Goal: Understand process/instructions: Learn how to perform a task or action

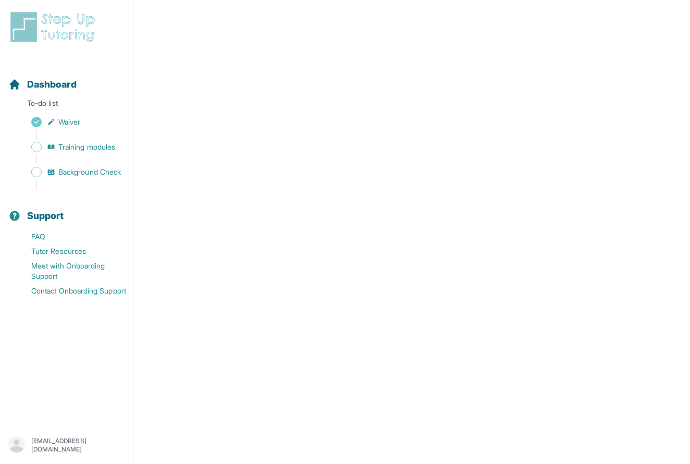
scroll to position [181, 0]
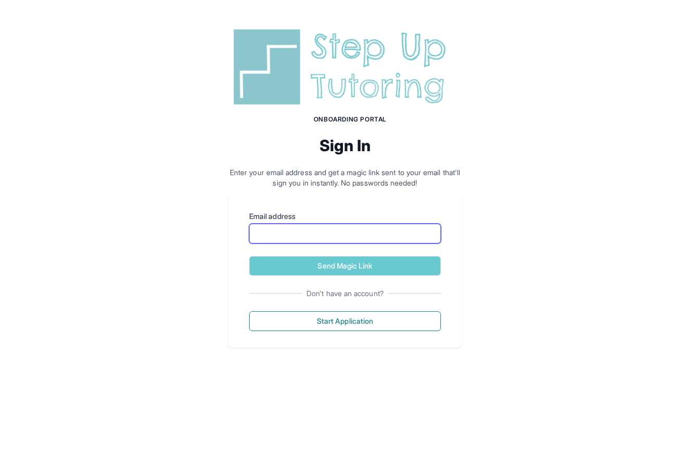
click at [285, 232] on input "Email address" at bounding box center [345, 233] width 192 height 20
type input "***"
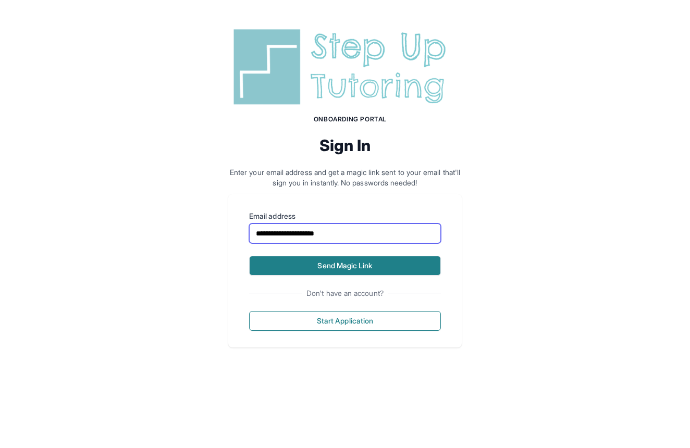
type input "**********"
click at [306, 261] on button "Send Magic Link" at bounding box center [345, 266] width 192 height 20
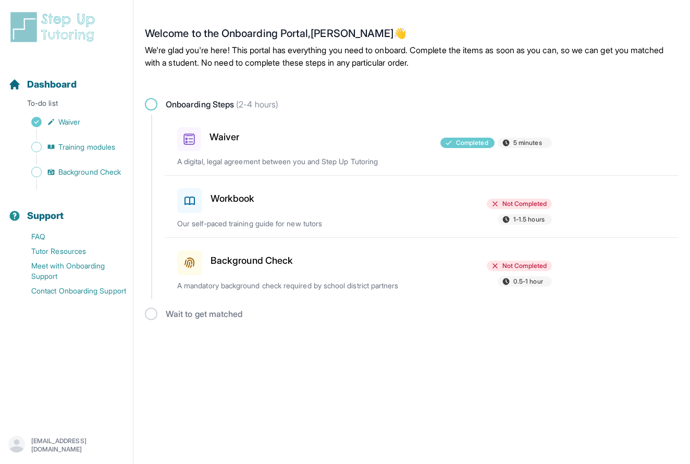
click at [240, 191] on h3 "Workbook" at bounding box center [232, 198] width 44 height 15
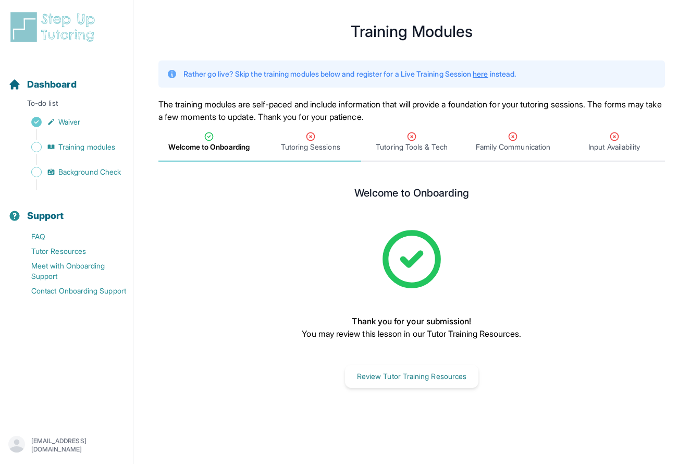
scroll to position [13, 0]
click at [310, 150] on span "Tutoring Sessions" at bounding box center [310, 147] width 59 height 10
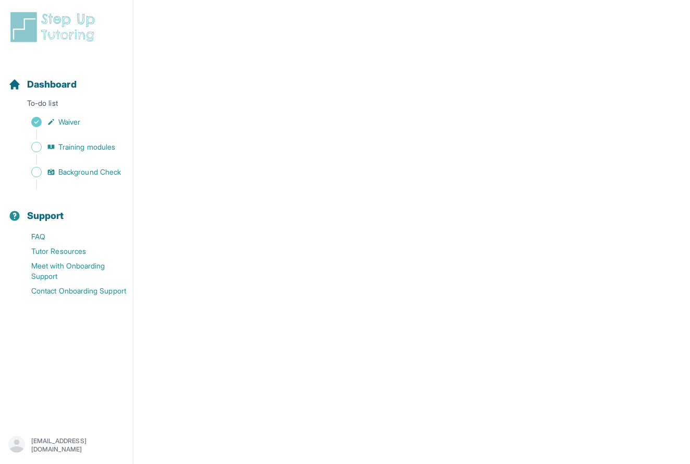
scroll to position [385, 0]
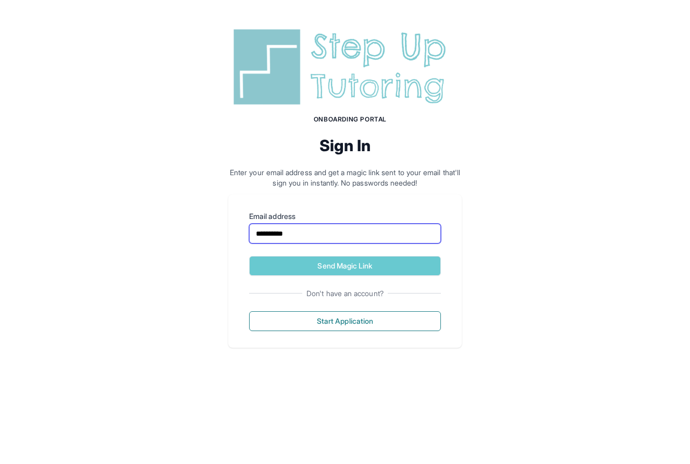
type input "**********"
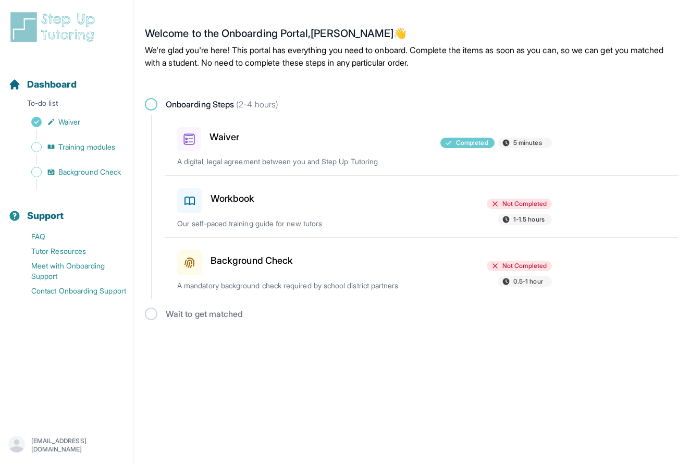
click at [319, 218] on p "Our self-paced training guide for new tutors" at bounding box center [299, 223] width 244 height 10
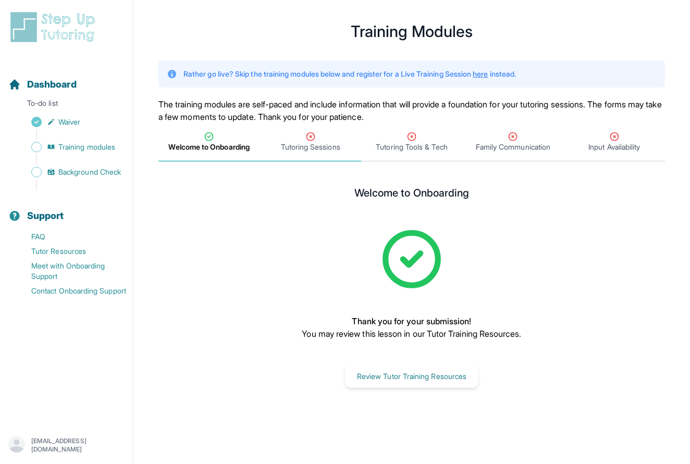
scroll to position [13, 0]
click at [293, 135] on div "Tutoring Sessions" at bounding box center [310, 141] width 97 height 21
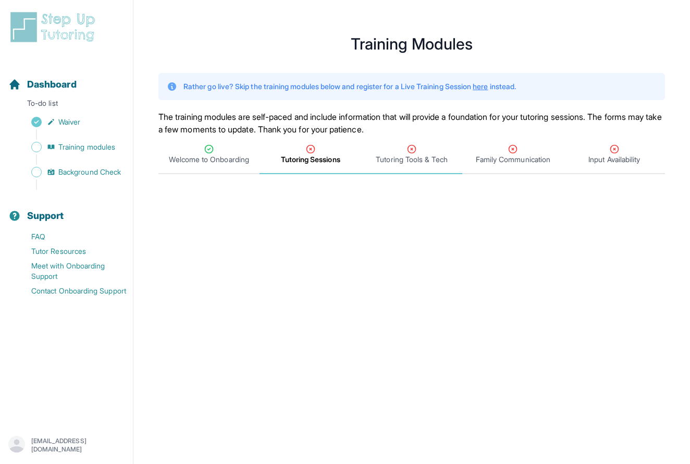
scroll to position [0, 0]
click at [302, 159] on span "Tutoring Sessions" at bounding box center [310, 159] width 59 height 10
click at [403, 150] on div "Tutoring Tools & Tech" at bounding box center [411, 154] width 97 height 21
click at [312, 170] on span "Tutoring Sessions" at bounding box center [309, 154] width 101 height 39
click at [308, 151] on icon "Tabs" at bounding box center [310, 149] width 10 height 10
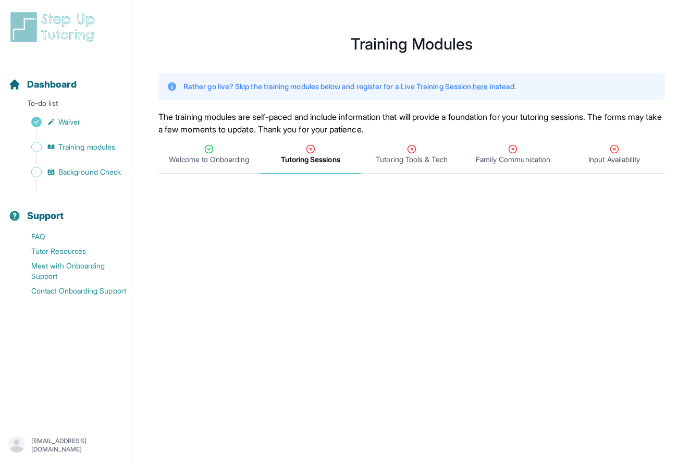
click at [304, 149] on div "Tutoring Sessions" at bounding box center [310, 154] width 97 height 21
click at [312, 156] on span "Tutoring Sessions" at bounding box center [310, 159] width 59 height 10
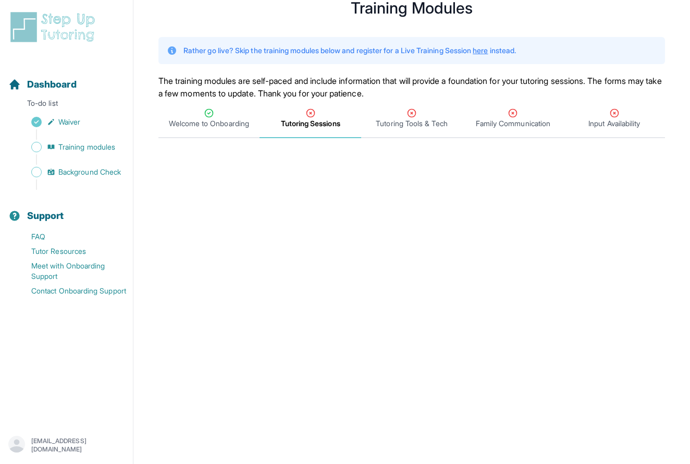
scroll to position [34, 0]
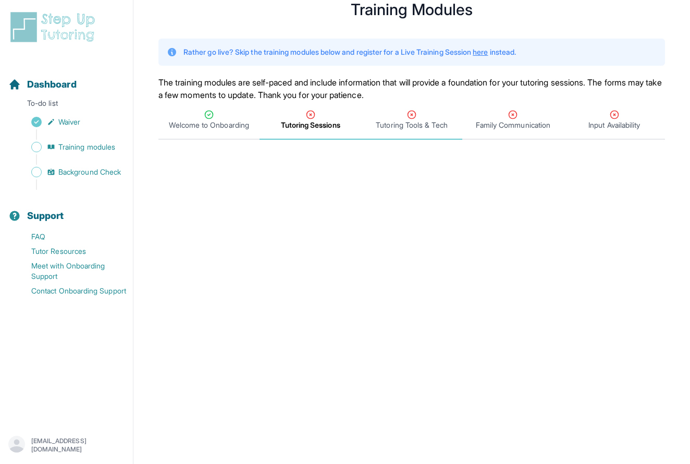
click at [396, 123] on span "Tutoring Tools & Tech" at bounding box center [411, 125] width 71 height 10
click at [315, 127] on span "Tutoring Sessions" at bounding box center [310, 125] width 59 height 10
click at [316, 128] on span "Tutoring Sessions" at bounding box center [310, 125] width 59 height 10
click at [71, 140] on link "Training modules" at bounding box center [70, 147] width 125 height 15
click at [73, 147] on span "Training modules" at bounding box center [86, 147] width 57 height 10
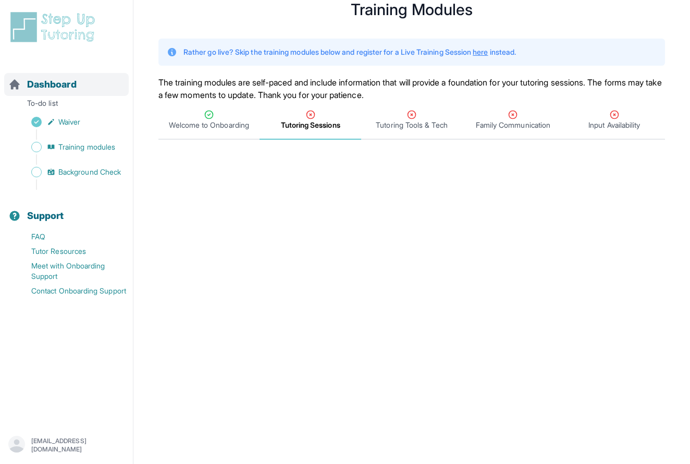
click at [50, 85] on span "Dashboard" at bounding box center [51, 84] width 49 height 15
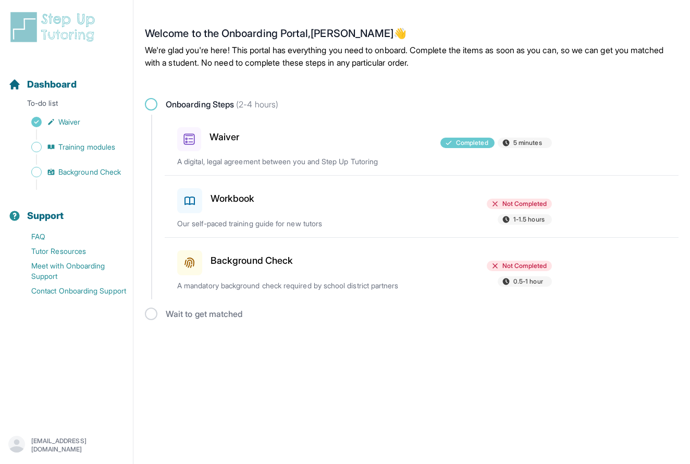
click at [231, 203] on div "Workbook" at bounding box center [237, 198] width 121 height 29
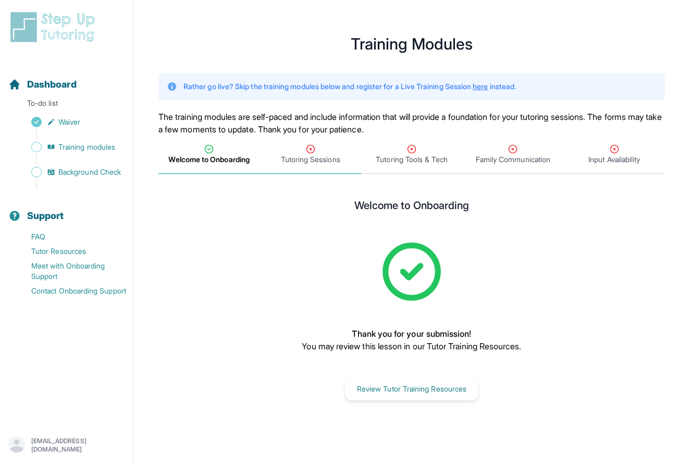
click at [309, 149] on icon "Tabs" at bounding box center [310, 149] width 10 height 10
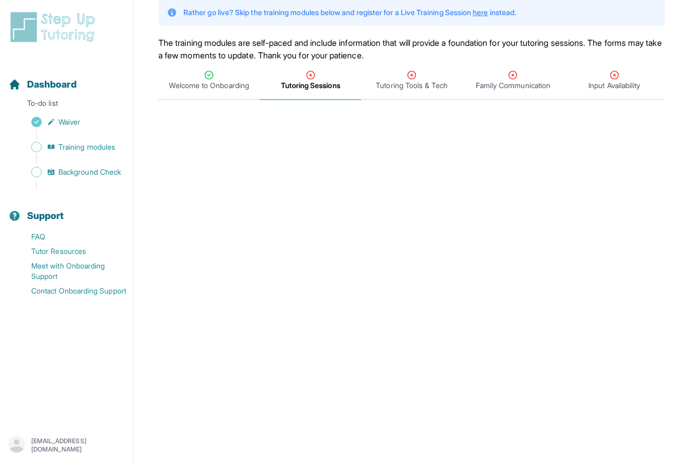
scroll to position [72, 0]
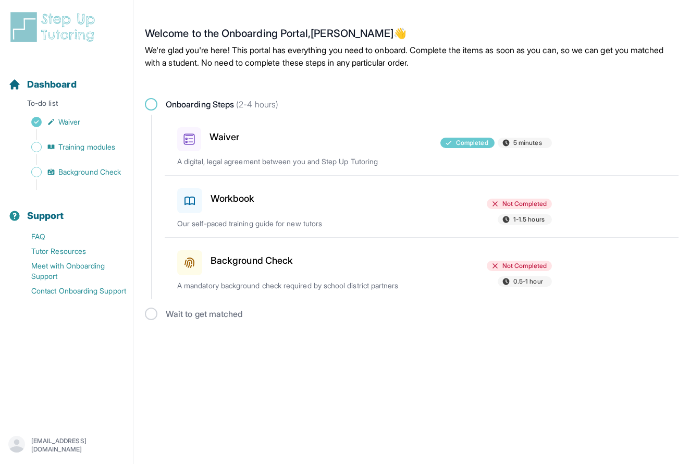
click at [239, 191] on h3 "Workbook" at bounding box center [232, 198] width 44 height 15
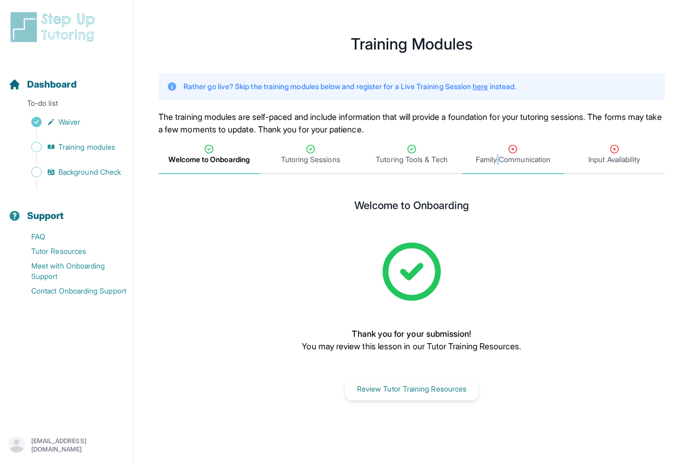
click at [497, 156] on span "Family Communication" at bounding box center [513, 159] width 74 height 10
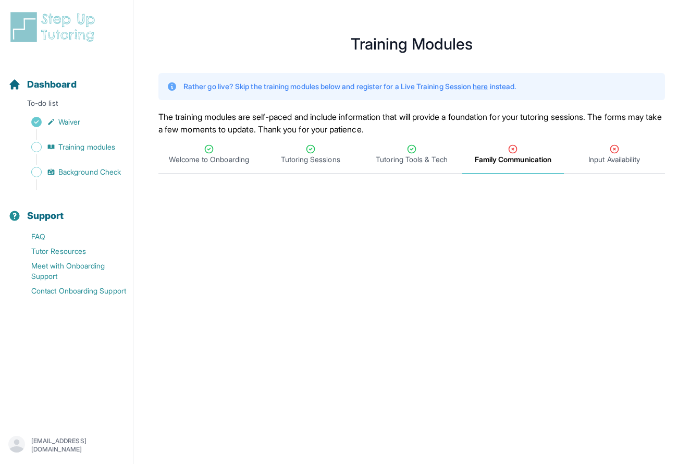
click at [507, 189] on main "**********" at bounding box center [411, 431] width 556 height 837
click at [602, 155] on span "Input Availability" at bounding box center [614, 159] width 52 height 10
click at [610, 146] on icon "Tabs" at bounding box center [614, 149] width 10 height 10
click at [546, 154] on div "Family Communication" at bounding box center [512, 154] width 97 height 21
click at [611, 156] on span "Input Availability" at bounding box center [614, 159] width 52 height 10
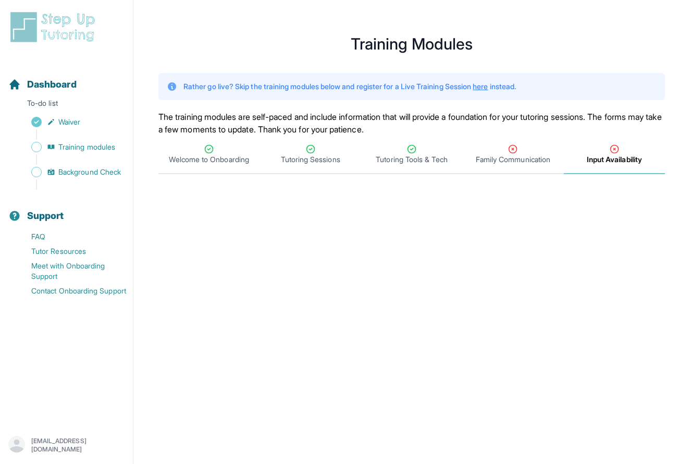
click at [613, 161] on span "Input Availability" at bounding box center [614, 159] width 55 height 10
click at [516, 148] on icon "Tabs" at bounding box center [512, 149] width 10 height 10
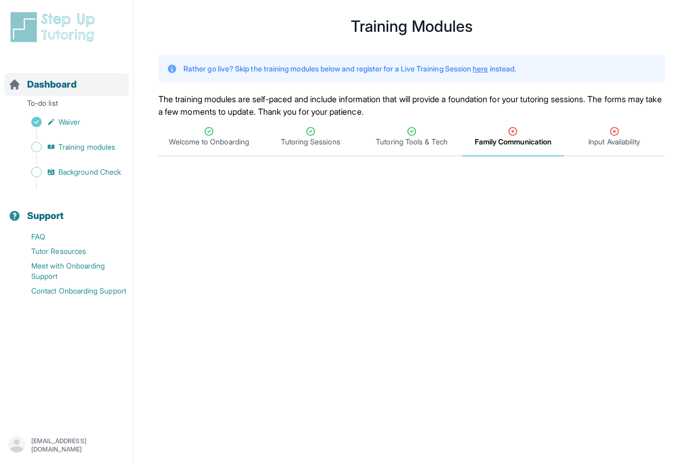
click at [37, 85] on span "Dashboard" at bounding box center [51, 84] width 49 height 15
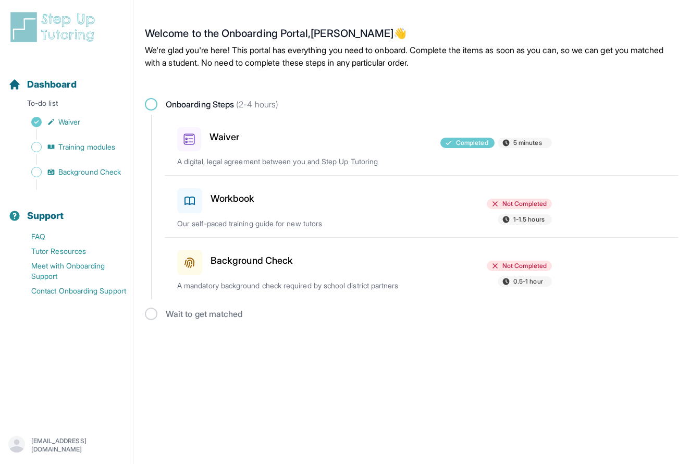
click at [222, 184] on div "Workbook" at bounding box center [237, 198] width 121 height 29
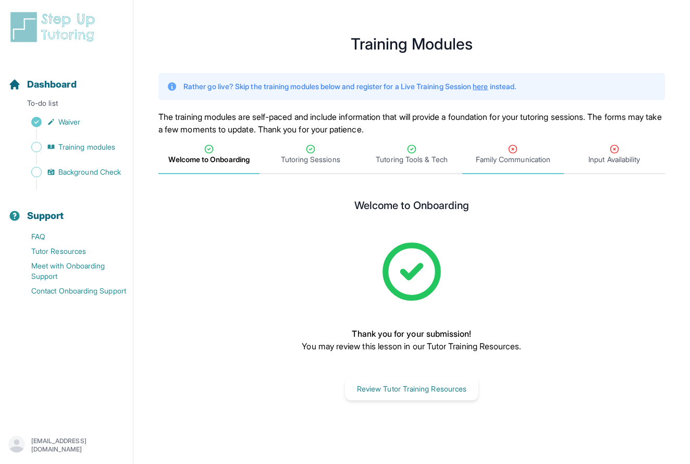
click at [500, 145] on div "Family Communication" at bounding box center [512, 154] width 97 height 21
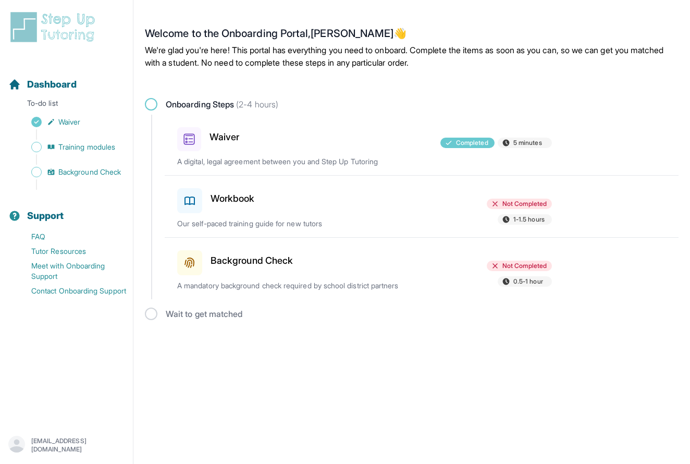
click at [254, 193] on h3 "Workbook" at bounding box center [232, 198] width 44 height 15
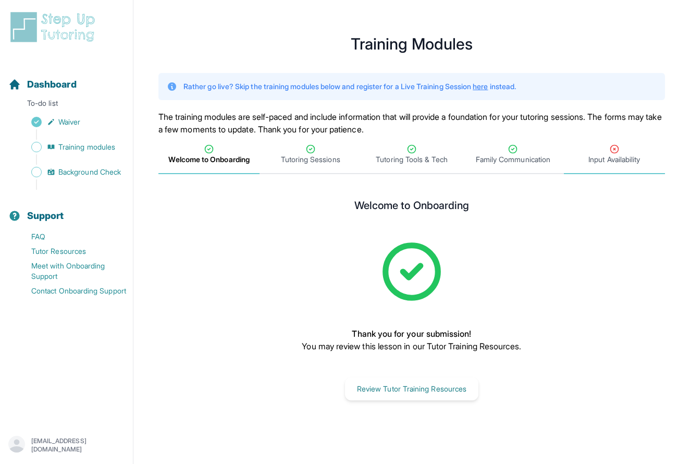
click at [605, 155] on span "Input Availability" at bounding box center [614, 159] width 52 height 10
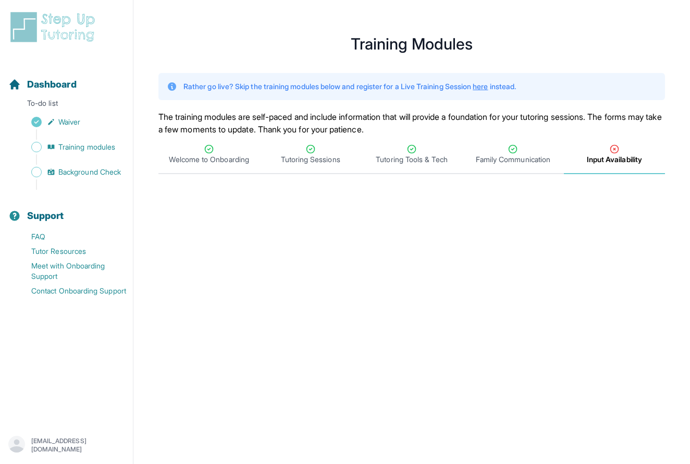
click at [629, 151] on div "Input Availability" at bounding box center [614, 154] width 97 height 21
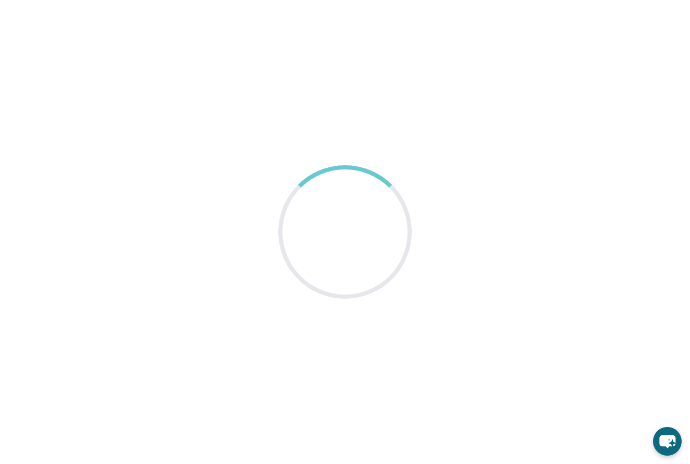
click at [180, 206] on main at bounding box center [345, 232] width 690 height 464
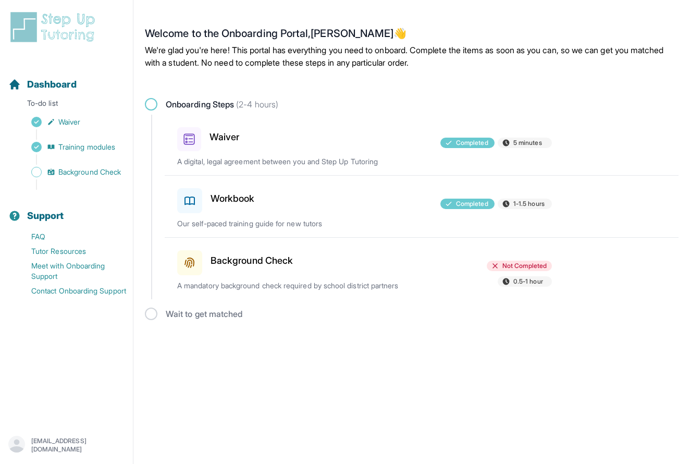
click at [244, 253] on h3 "Background Check" at bounding box center [251, 260] width 82 height 15
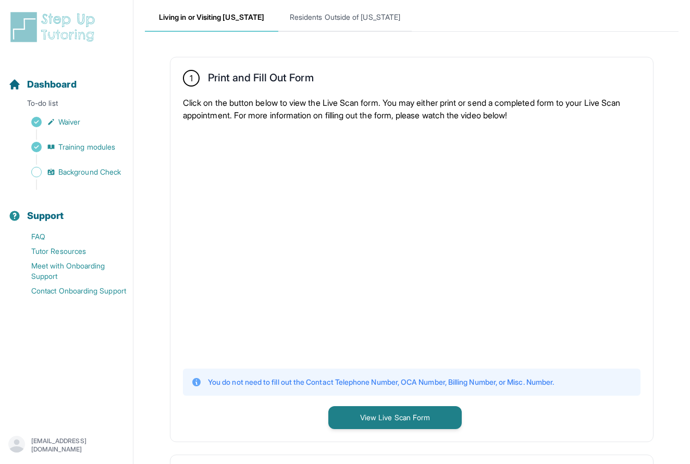
scroll to position [141, 0]
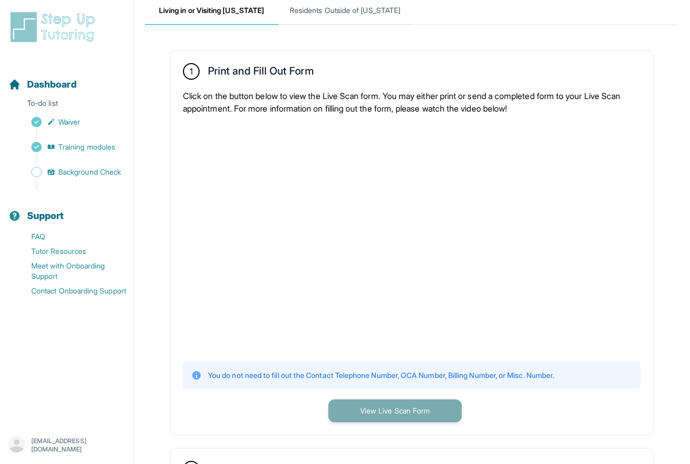
click at [396, 415] on button "View Live Scan Form" at bounding box center [394, 410] width 133 height 23
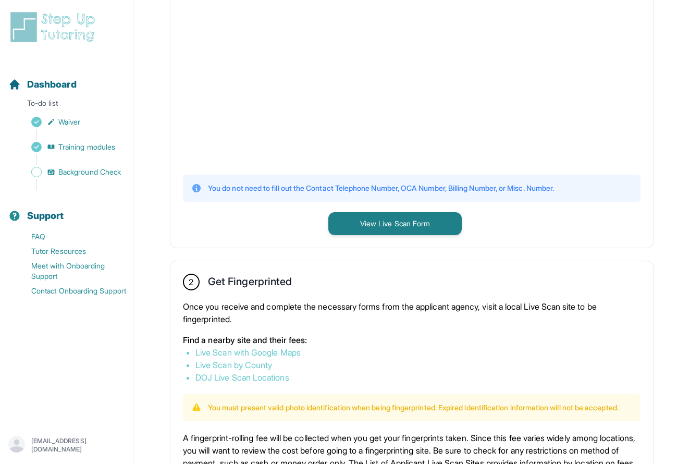
scroll to position [329, 0]
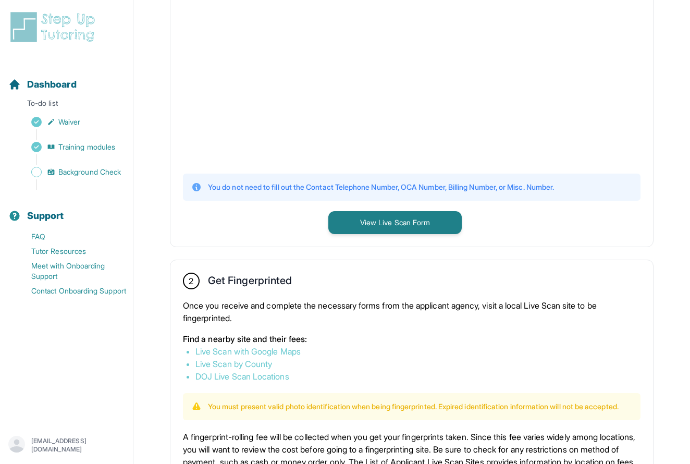
click at [266, 363] on link "Live Scan by County" at bounding box center [233, 363] width 77 height 10
click at [653, 2] on div "1 Print and Fill Out Form Click on the button below to view the Live Scan form.…" at bounding box center [411, 54] width 483 height 385
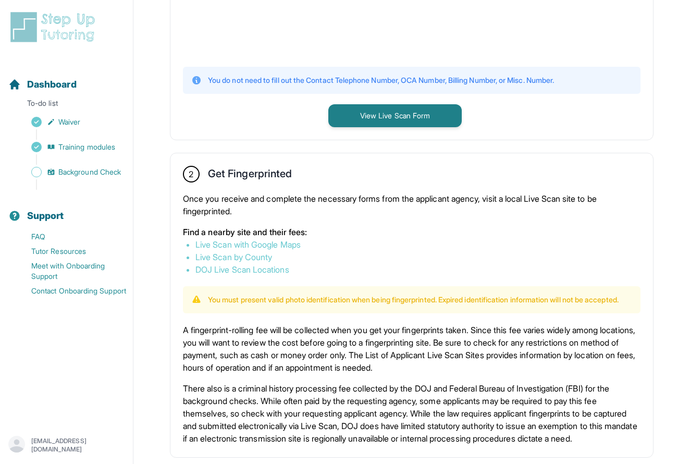
scroll to position [479, 0]
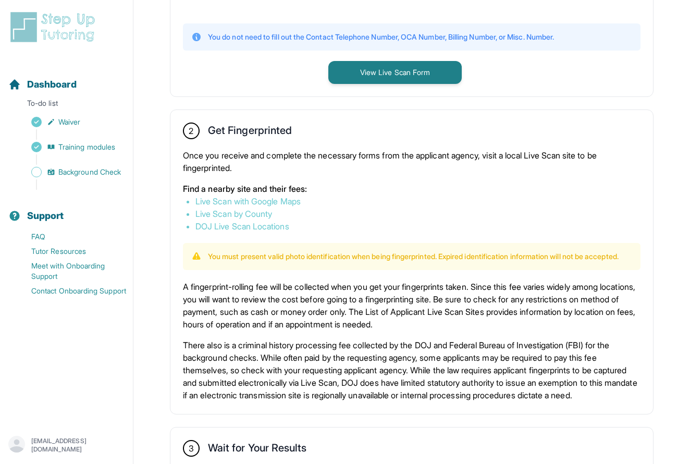
click at [271, 227] on link "DOJ Live Scan Locations" at bounding box center [242, 226] width 94 height 10
click at [268, 203] on link "Live Scan with Google Maps" at bounding box center [247, 201] width 105 height 10
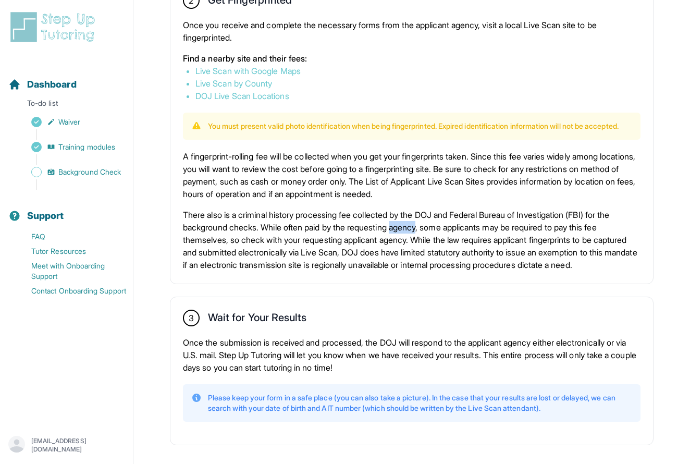
scroll to position [609, 1]
click at [411, 263] on p "There also is a criminal history processing fee collected by the DOJ and Federa…" at bounding box center [411, 239] width 457 height 63
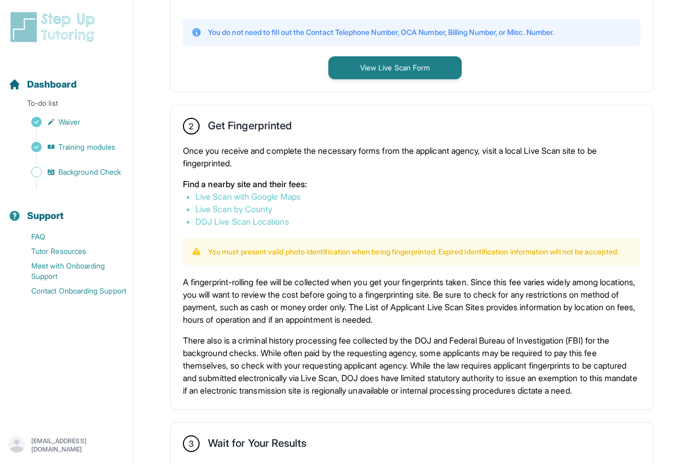
scroll to position [508, 0]
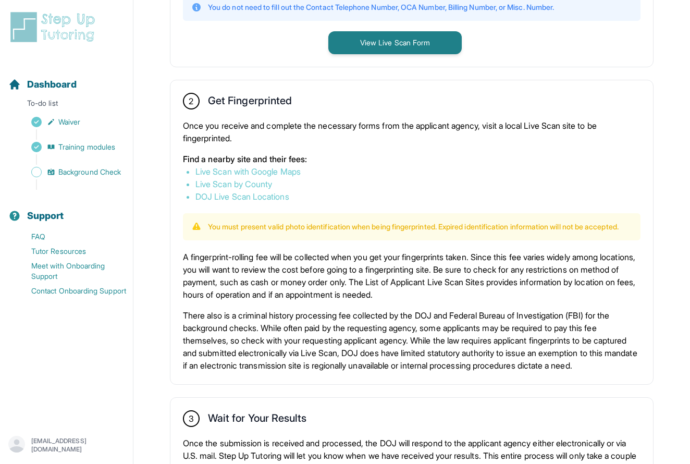
click at [607, 2] on div "You do not need to fill out the Contact Telephone Number, OCA Number, Billing N…" at bounding box center [411, 7] width 457 height 27
